Goal: Browse casually: Explore the website without a specific task or goal

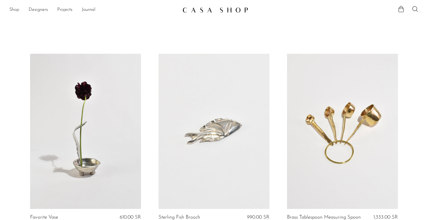
click at [15, 7] on link "Shop" at bounding box center [14, 10] width 10 height 8
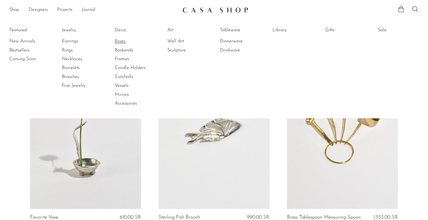
click at [121, 42] on link "Boxes" at bounding box center [137, 41] width 44 height 6
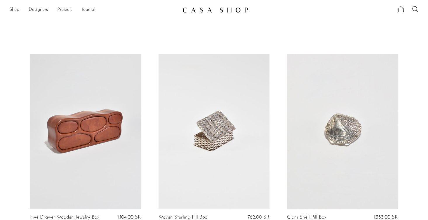
click at [15, 9] on link "Shop" at bounding box center [14, 10] width 10 height 8
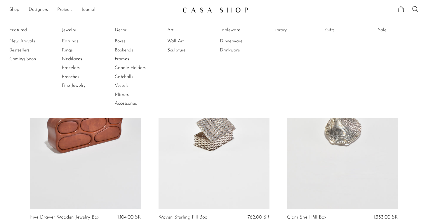
click at [130, 48] on link "Bookends" at bounding box center [137, 50] width 44 height 6
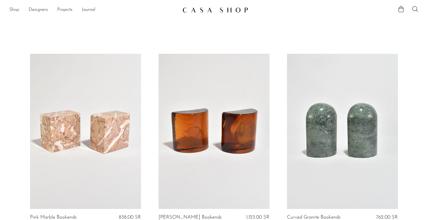
click at [18, 9] on link "Shop" at bounding box center [14, 10] width 10 height 8
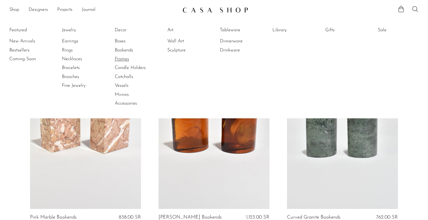
click at [126, 57] on link "Frames" at bounding box center [137, 59] width 44 height 6
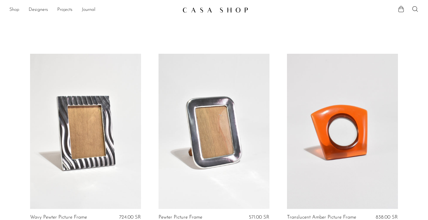
click at [12, 9] on link "Shop" at bounding box center [14, 10] width 10 height 8
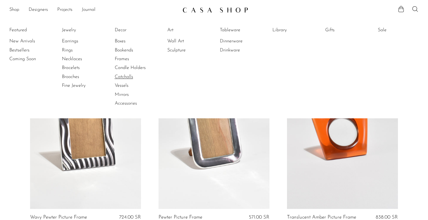
click at [125, 74] on link "Catchalls" at bounding box center [137, 76] width 44 height 6
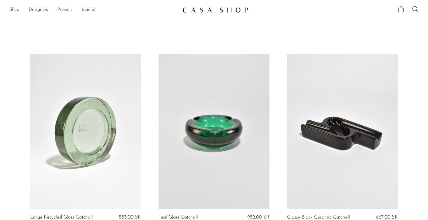
click at [15, 8] on link "Shop" at bounding box center [14, 10] width 10 height 8
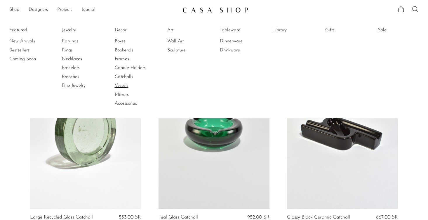
click at [124, 84] on link "Vessels" at bounding box center [137, 85] width 44 height 6
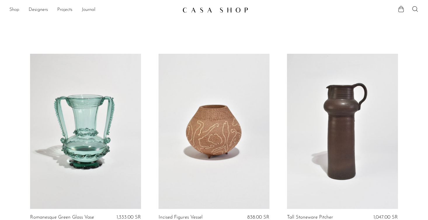
click at [14, 9] on link "Shop" at bounding box center [14, 10] width 10 height 8
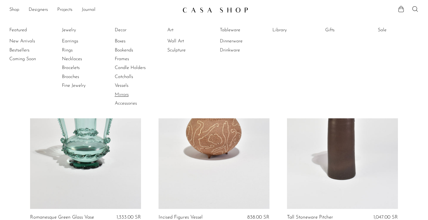
click at [127, 94] on link "Mirrors" at bounding box center [137, 94] width 44 height 6
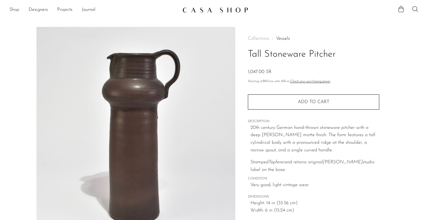
click at [15, 10] on link "Shop" at bounding box center [14, 10] width 10 height 8
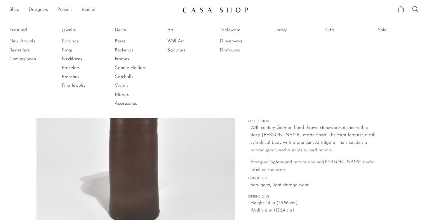
click at [169, 29] on link "Art" at bounding box center [189, 30] width 44 height 6
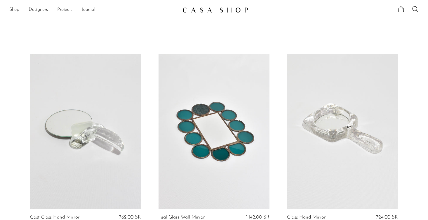
click at [14, 10] on link "Shop" at bounding box center [14, 10] width 10 height 8
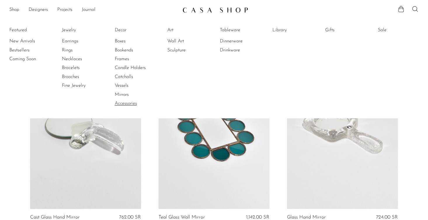
click at [134, 101] on link "Accessories" at bounding box center [137, 103] width 44 height 6
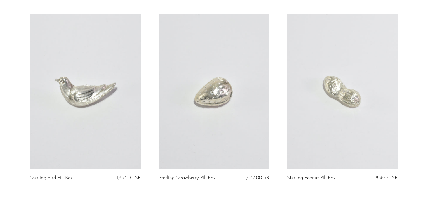
scroll to position [1552, 0]
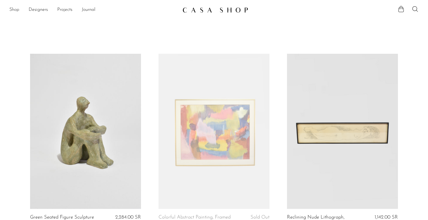
click at [17, 10] on link "Shop" at bounding box center [14, 10] width 10 height 8
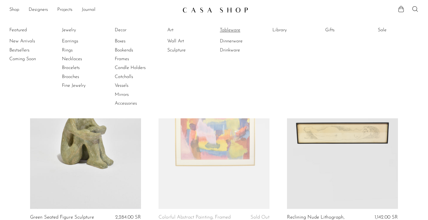
click at [231, 32] on link "Tableware" at bounding box center [242, 30] width 44 height 6
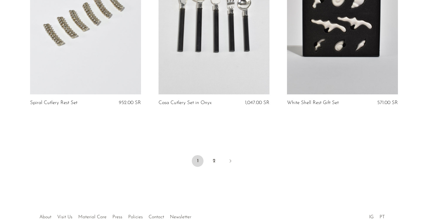
scroll to position [2151, 0]
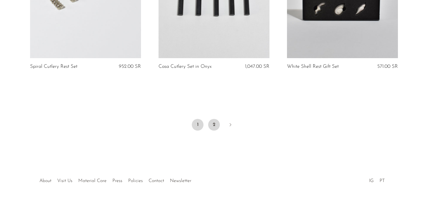
click at [215, 121] on link "2" at bounding box center [214, 125] width 12 height 12
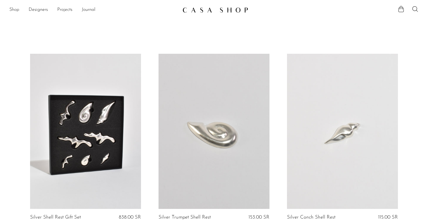
click at [15, 10] on link "Shop" at bounding box center [14, 10] width 10 height 8
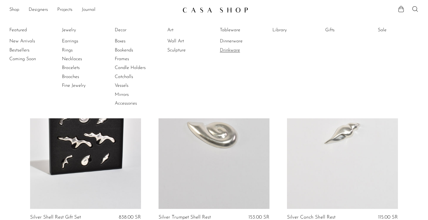
click at [225, 52] on link "Drinkware" at bounding box center [242, 50] width 44 height 6
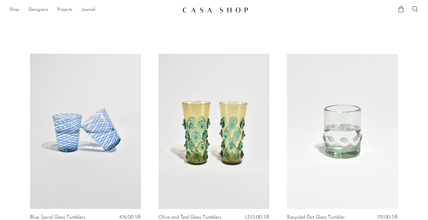
click at [17, 9] on link "Shop" at bounding box center [14, 10] width 10 height 8
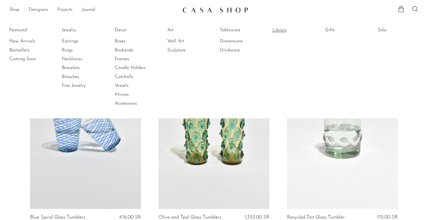
click at [281, 30] on link "Library" at bounding box center [294, 30] width 44 height 6
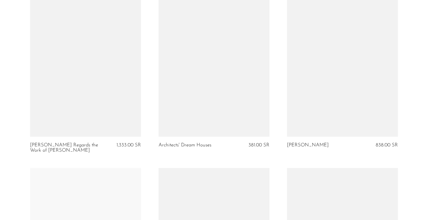
scroll to position [1072, 0]
